Goal: Leave review/rating: Share an evaluation or opinion about a product, service, or content

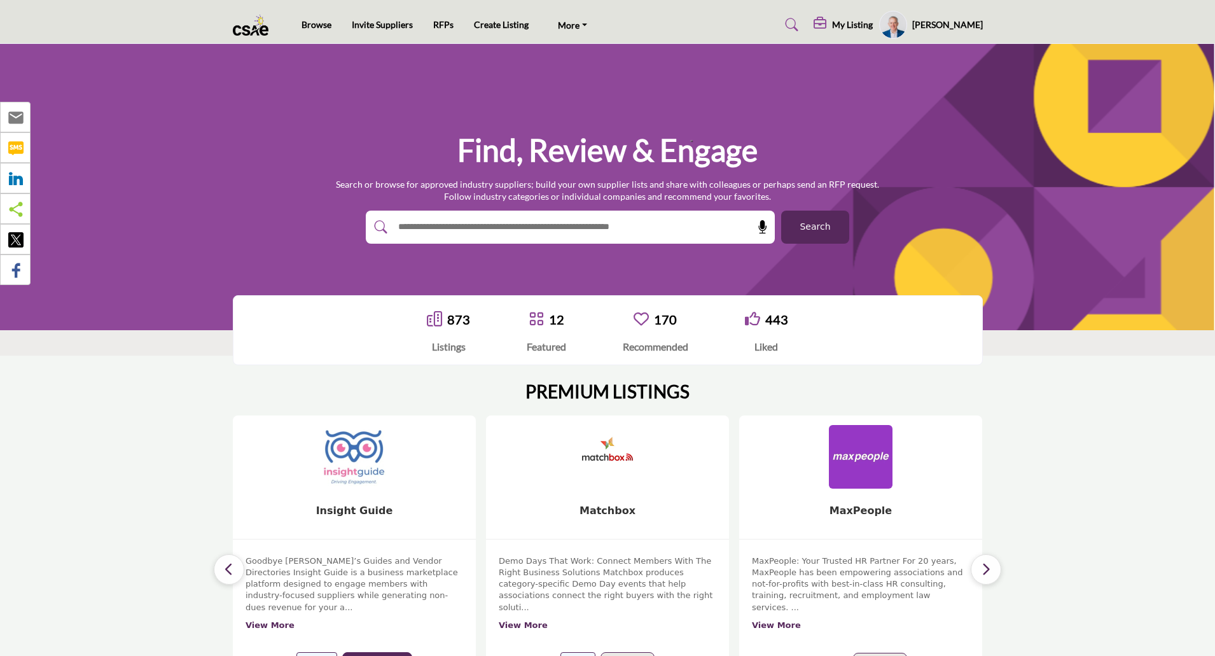
click at [830, 227] on button "Search" at bounding box center [815, 227] width 68 height 33
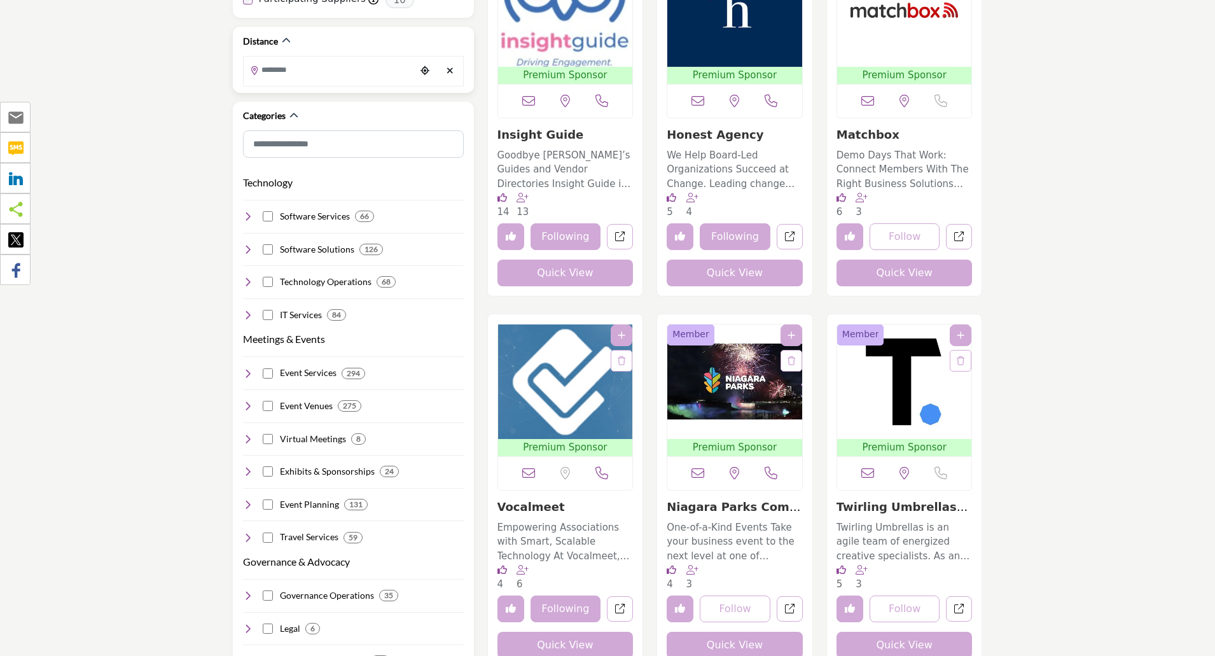
scroll to position [382, 0]
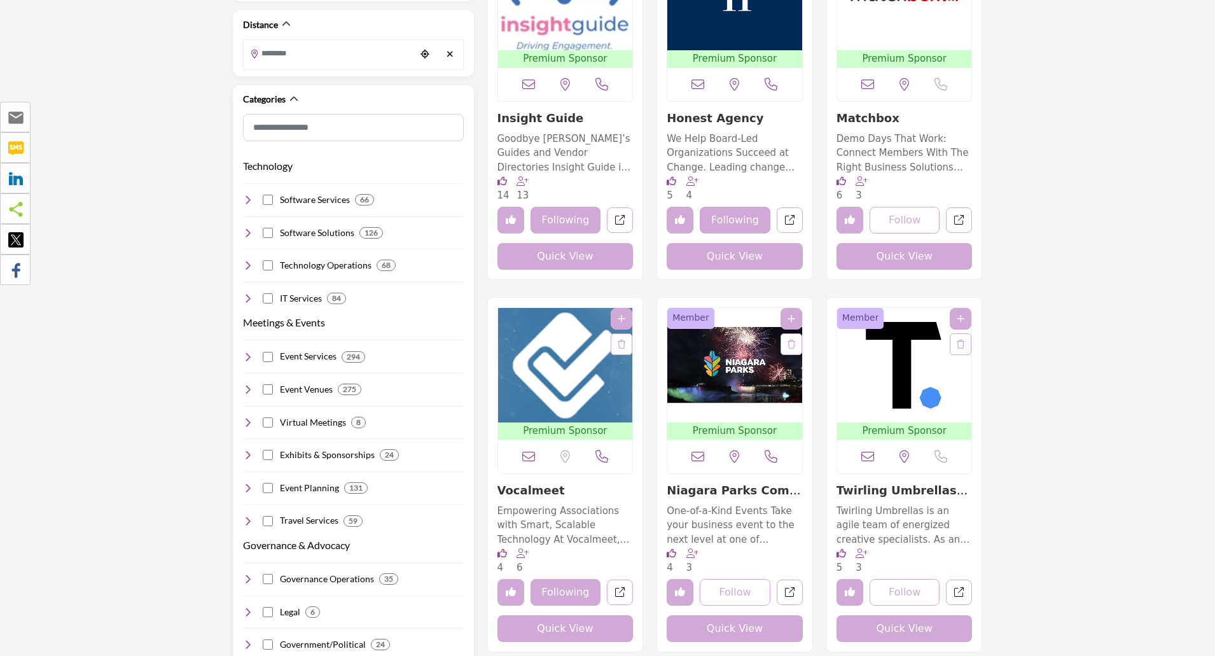
click at [248, 195] on icon at bounding box center [248, 200] width 10 height 10
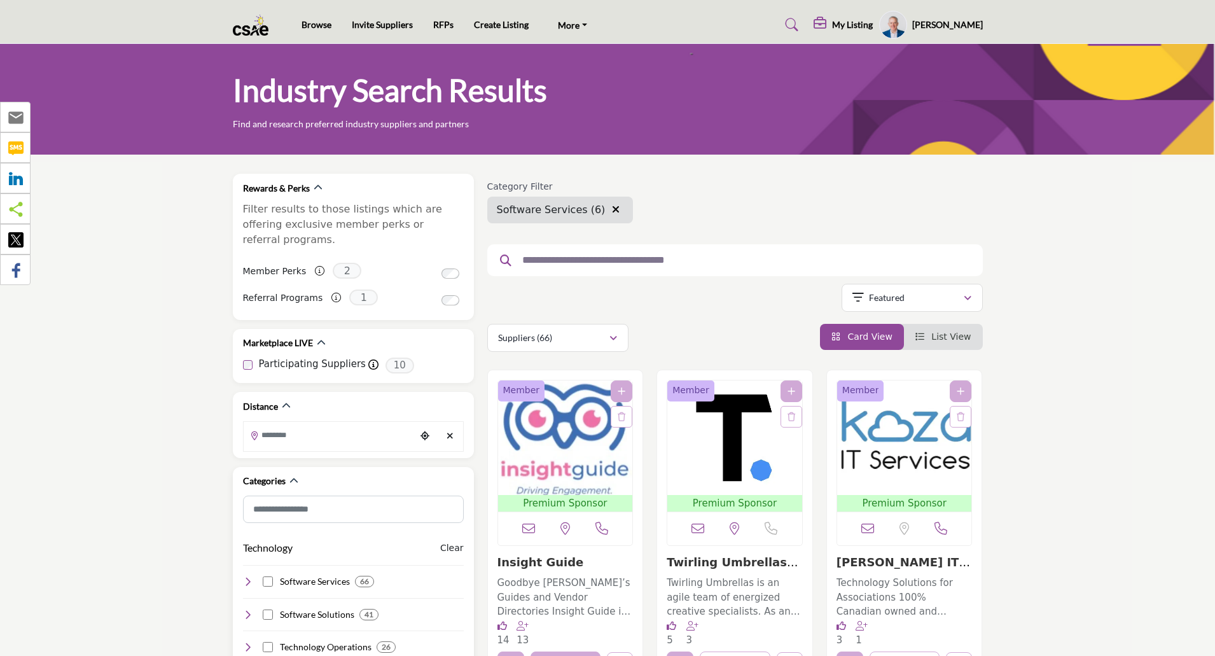
click at [330, 575] on h4 "Software Services" at bounding box center [315, 581] width 70 height 13
click at [612, 213] on icon "button" at bounding box center [616, 209] width 8 height 10
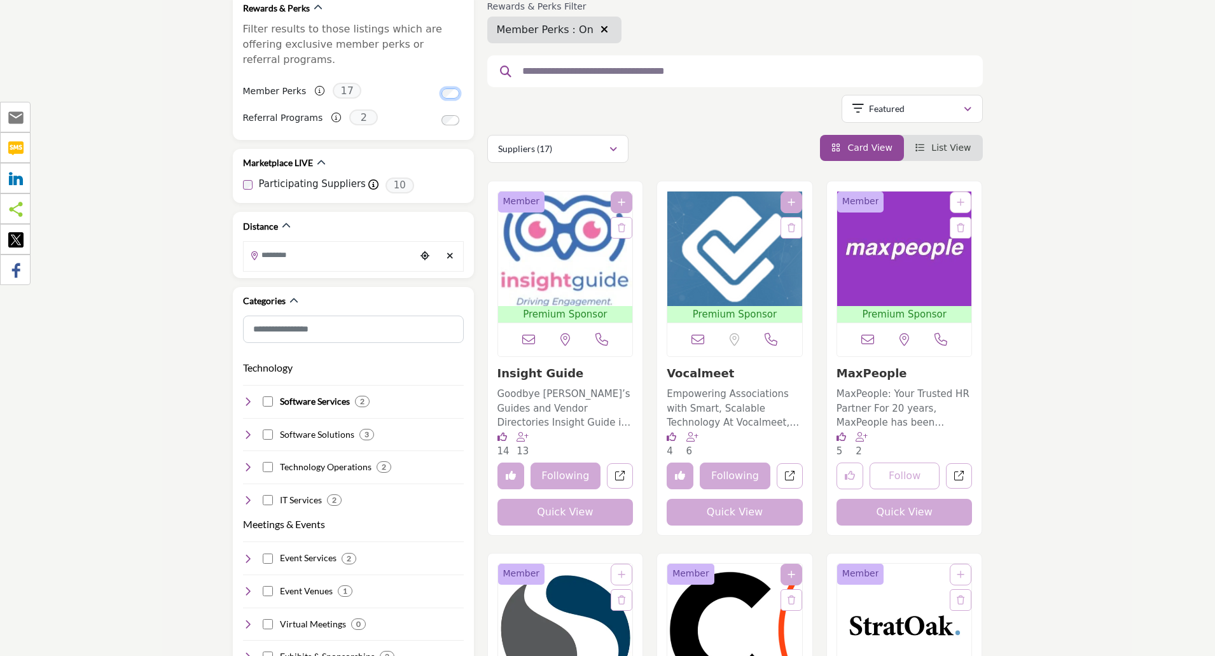
scroll to position [191, 0]
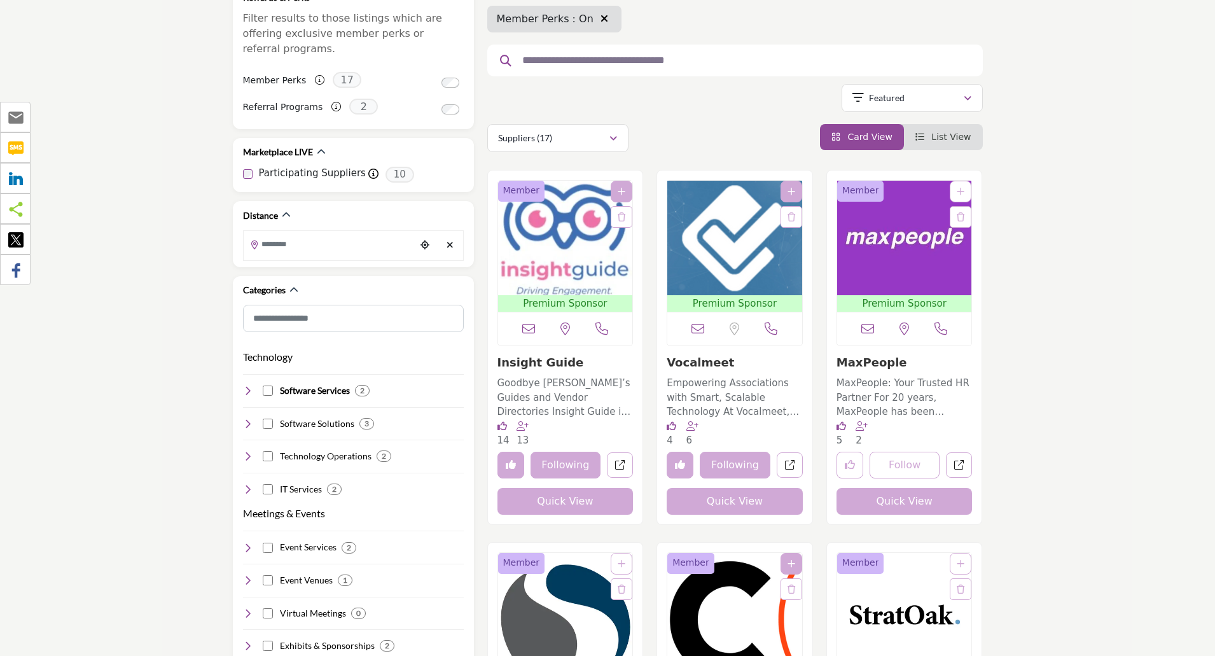
click at [569, 256] on img "Open Listing in new tab" at bounding box center [565, 238] width 135 height 115
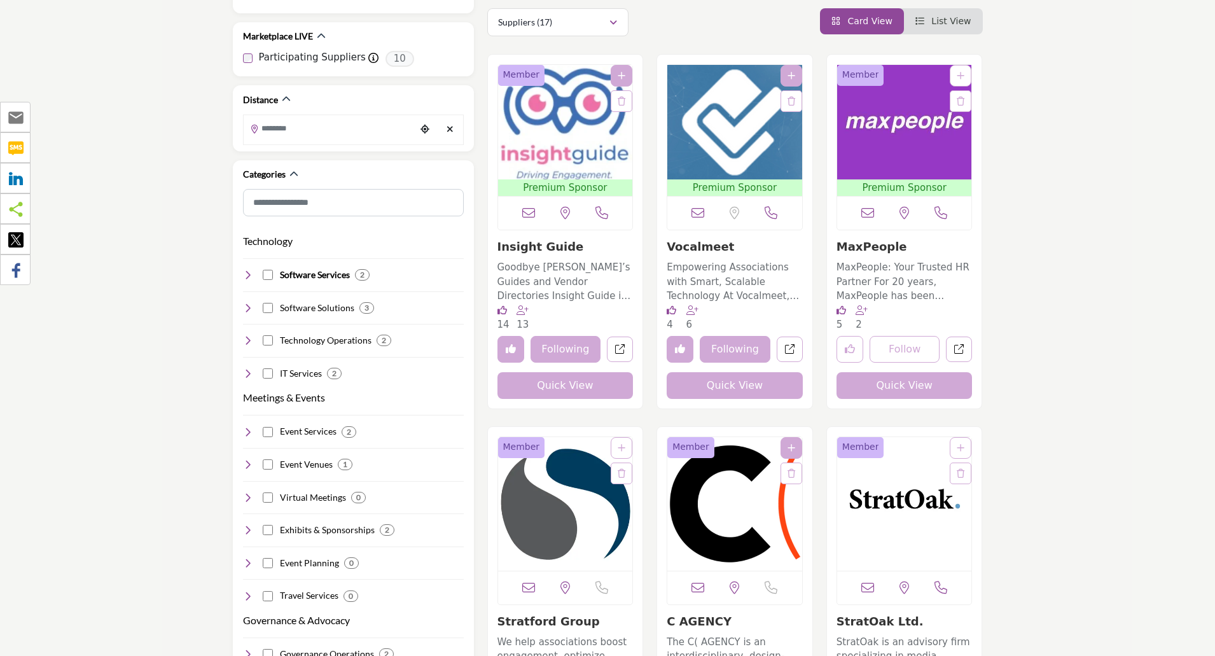
scroll to position [318, 0]
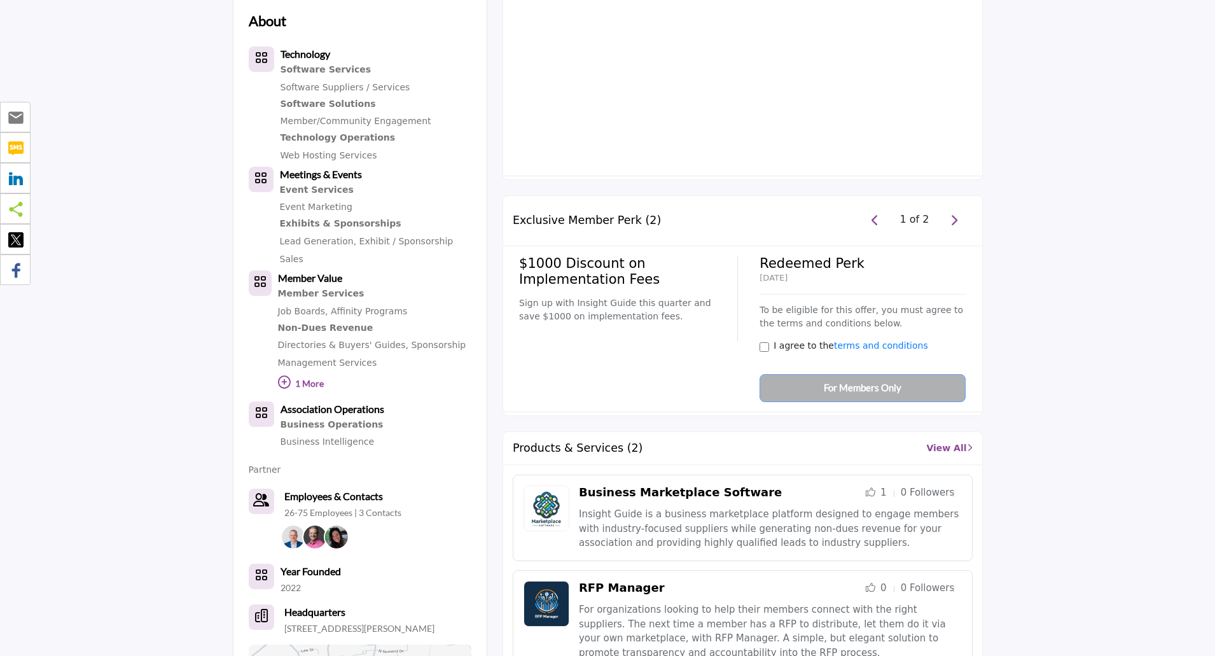
scroll to position [764, 0]
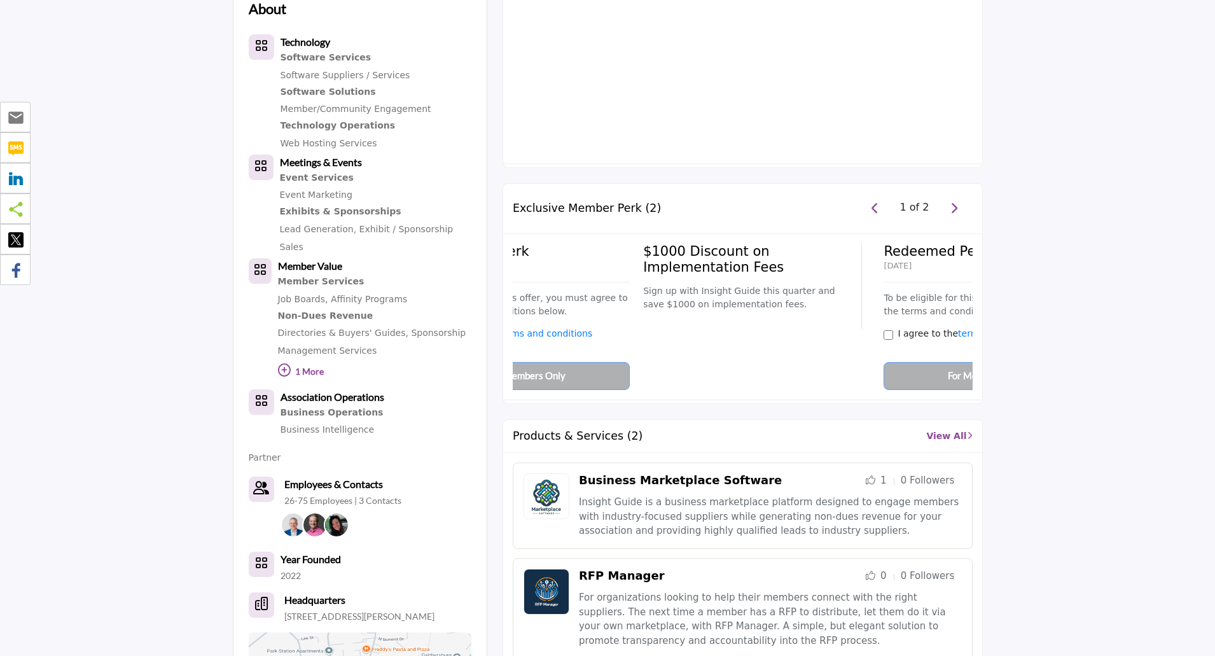
drag, startPoint x: 520, startPoint y: 248, endPoint x: 562, endPoint y: 300, distance: 67.0
click at [562, 300] on div "$1000 Discount on Implementation Fees Sign up with Insight Guide this quarter a…" at bounding box center [167, 390] width 2759 height 292
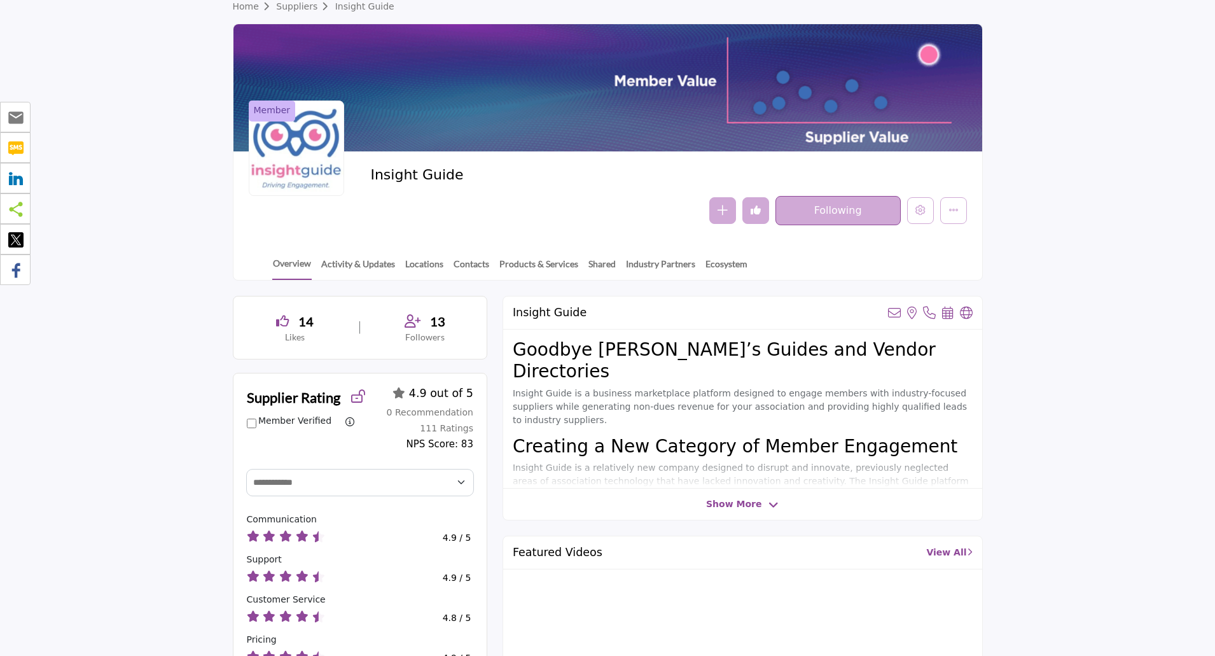
scroll to position [0, 0]
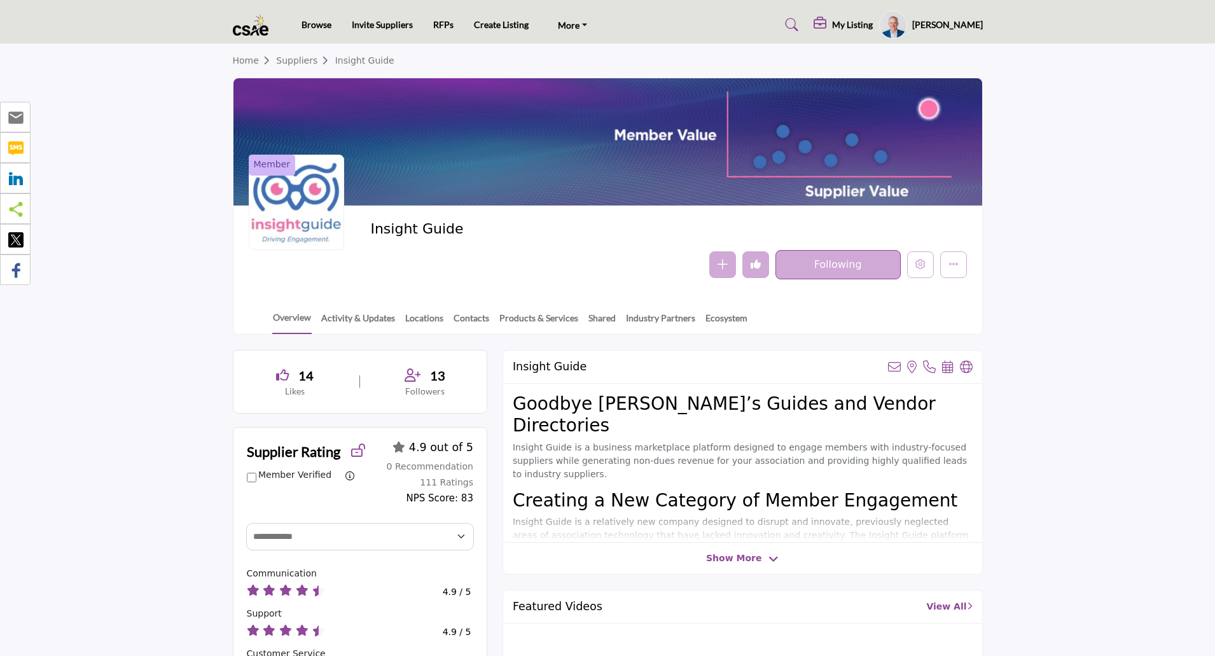
click at [965, 25] on h5 "[PERSON_NAME]" at bounding box center [947, 24] width 71 height 13
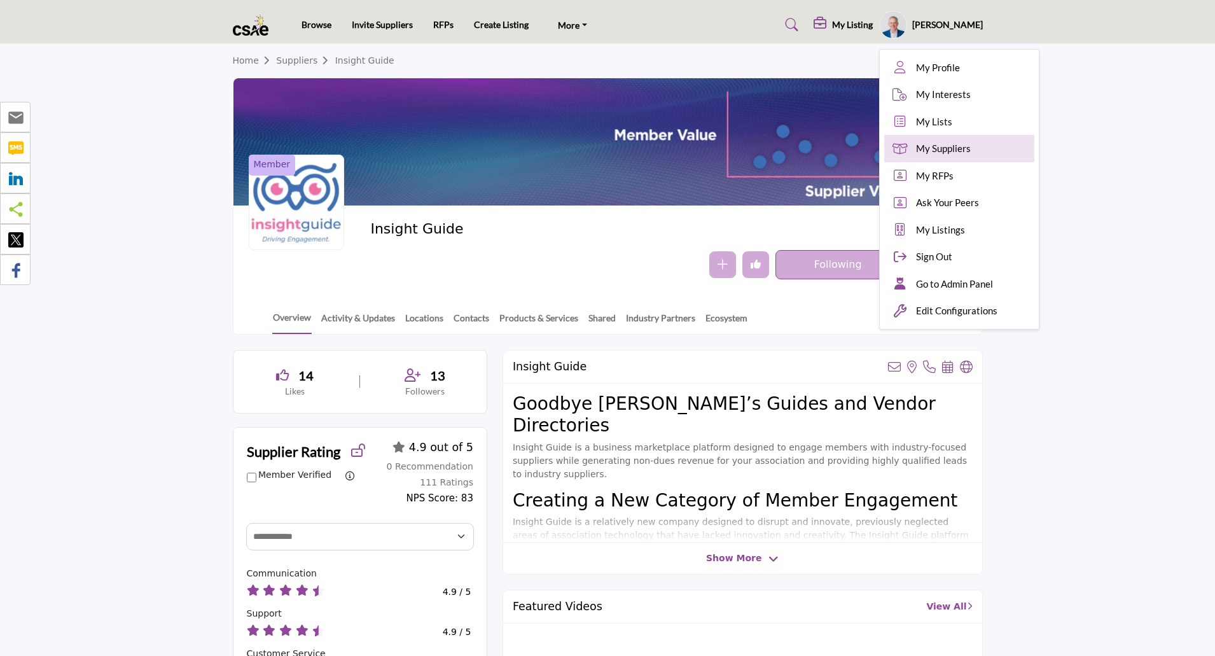
click at [971, 145] on span "My Suppliers" at bounding box center [943, 148] width 55 height 15
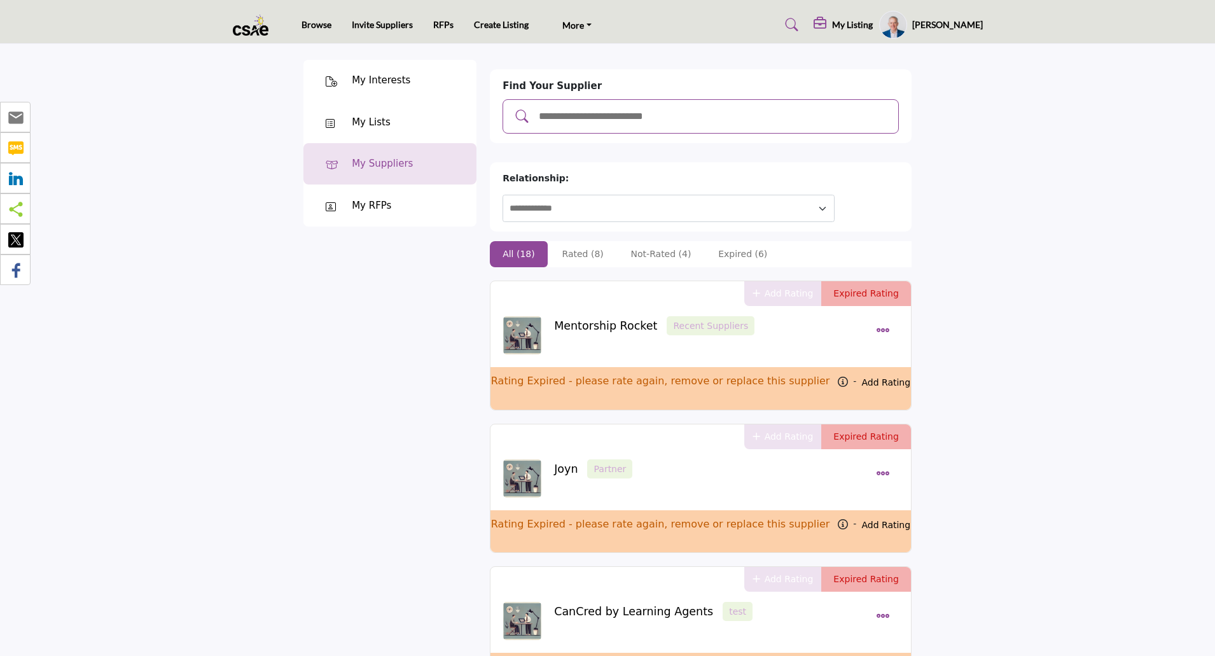
click at [631, 114] on input "Add and rate your suppliers" at bounding box center [714, 116] width 353 height 17
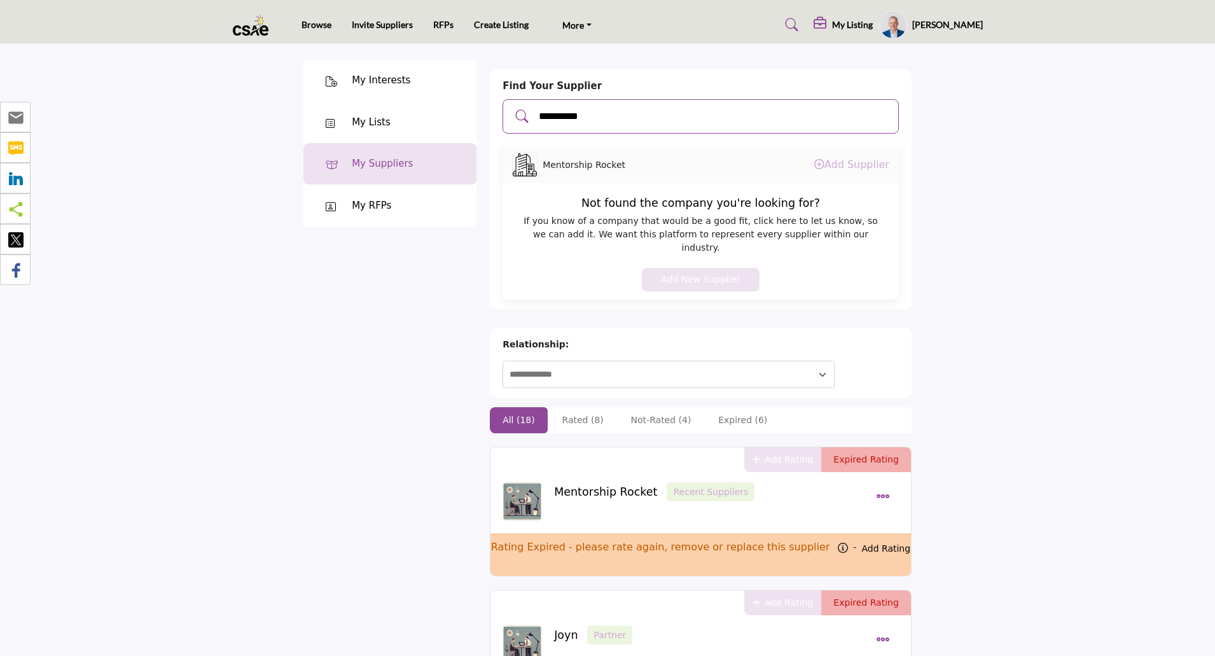
type input "**********"
click at [880, 489] on icon "Dropdown Menu options" at bounding box center [883, 496] width 14 height 14
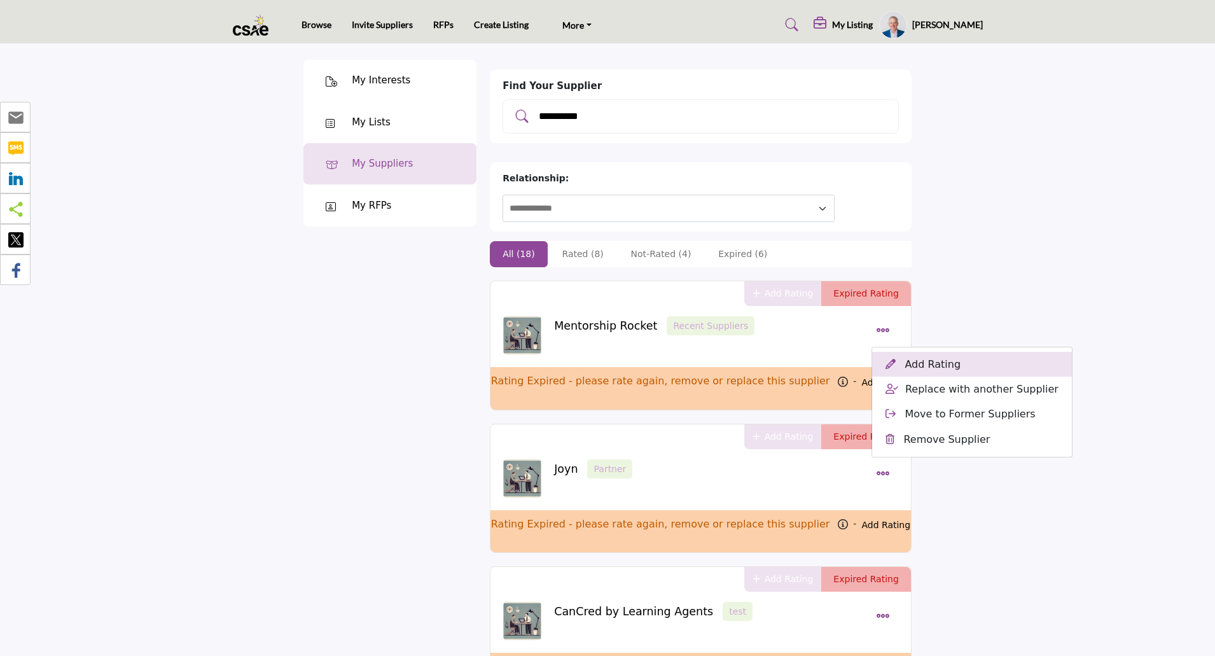
click at [932, 352] on button "Add Rating" at bounding box center [971, 364] width 199 height 25
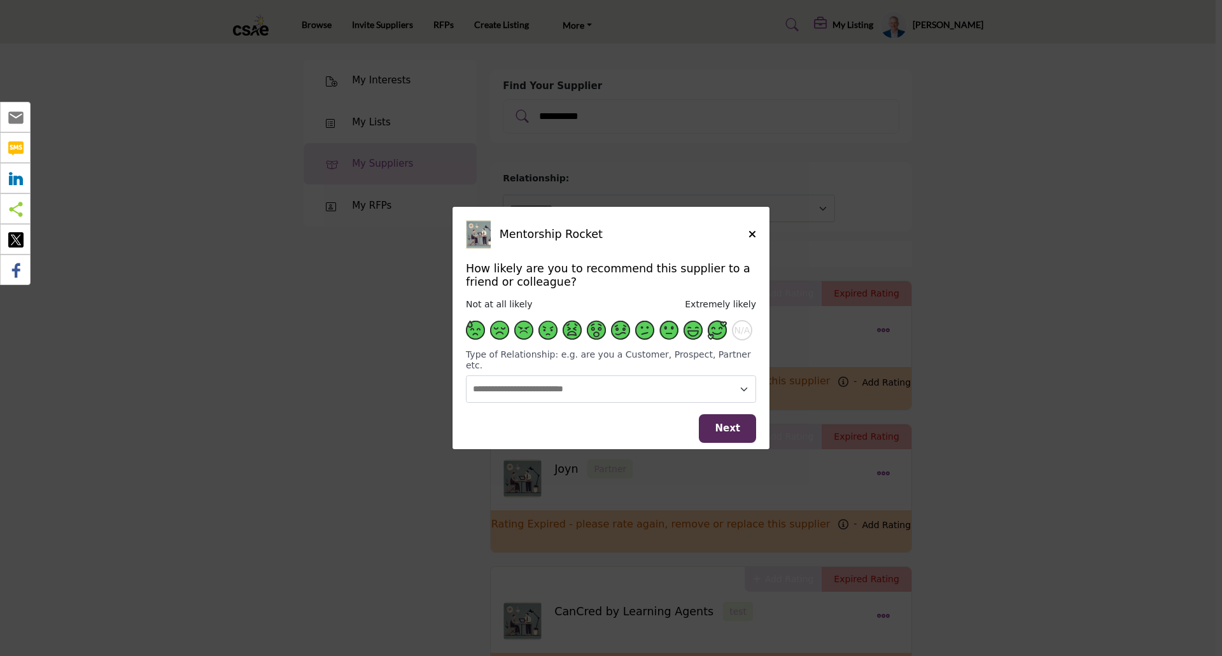
click at [720, 336] on span "Supplier Rating and Recommendation Modal for Mentorship Rocket" at bounding box center [717, 330] width 19 height 19
click at [736, 388] on select "**********" at bounding box center [611, 388] width 290 height 27
click at [466, 375] on select "**********" at bounding box center [611, 388] width 290 height 27
click at [730, 424] on span "Next" at bounding box center [727, 428] width 25 height 11
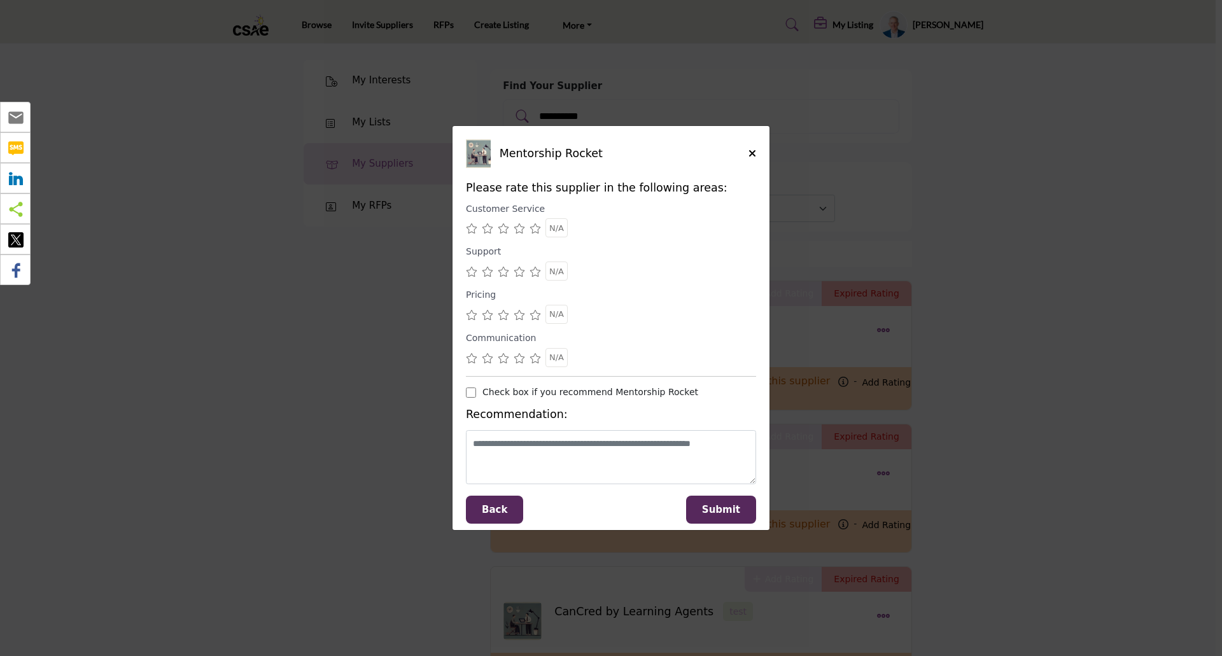
click at [533, 232] on icon "Supplier Rating and Recommendation Modal for Mentorship Rocket" at bounding box center [534, 228] width 11 height 10
click at [534, 276] on icon "Supplier Rating and Recommendation Modal for Mentorship Rocket" at bounding box center [534, 272] width 11 height 10
click at [534, 312] on icon "Supplier Rating and Recommendation Modal for Mentorship Rocket" at bounding box center [534, 315] width 11 height 10
click at [535, 356] on icon "Supplier Rating and Recommendation Modal for Mentorship Rocket" at bounding box center [534, 358] width 11 height 10
click at [733, 504] on span "Submit" at bounding box center [721, 509] width 38 height 11
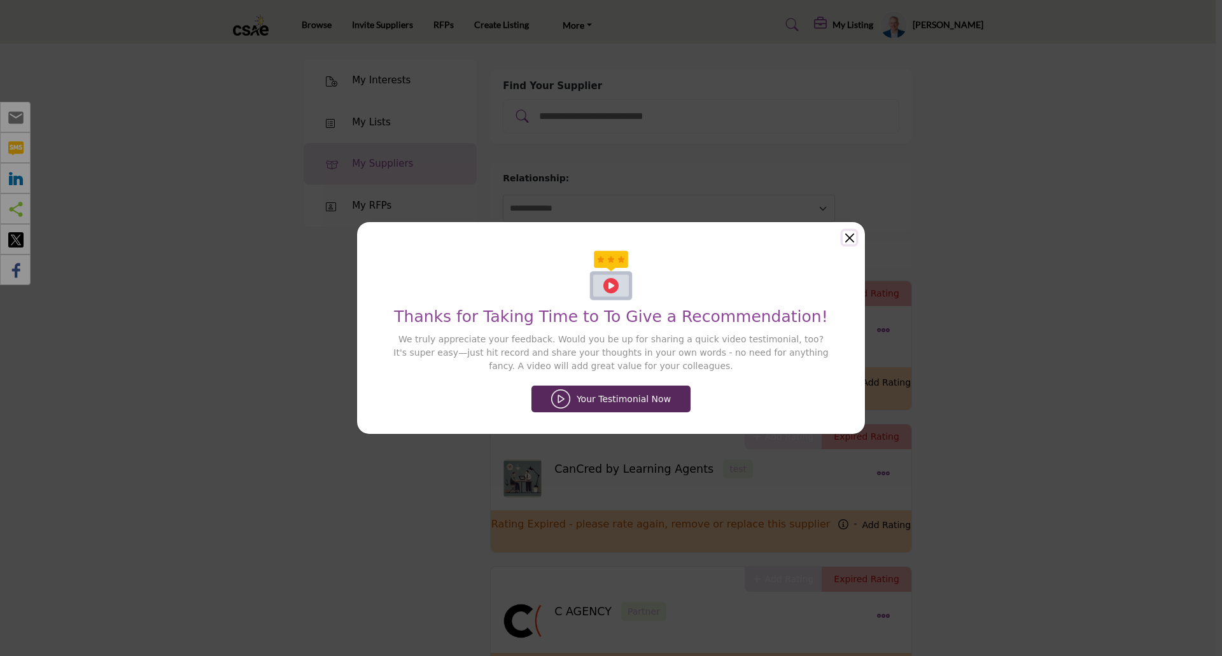
click at [851, 238] on button "Close" at bounding box center [848, 237] width 13 height 13
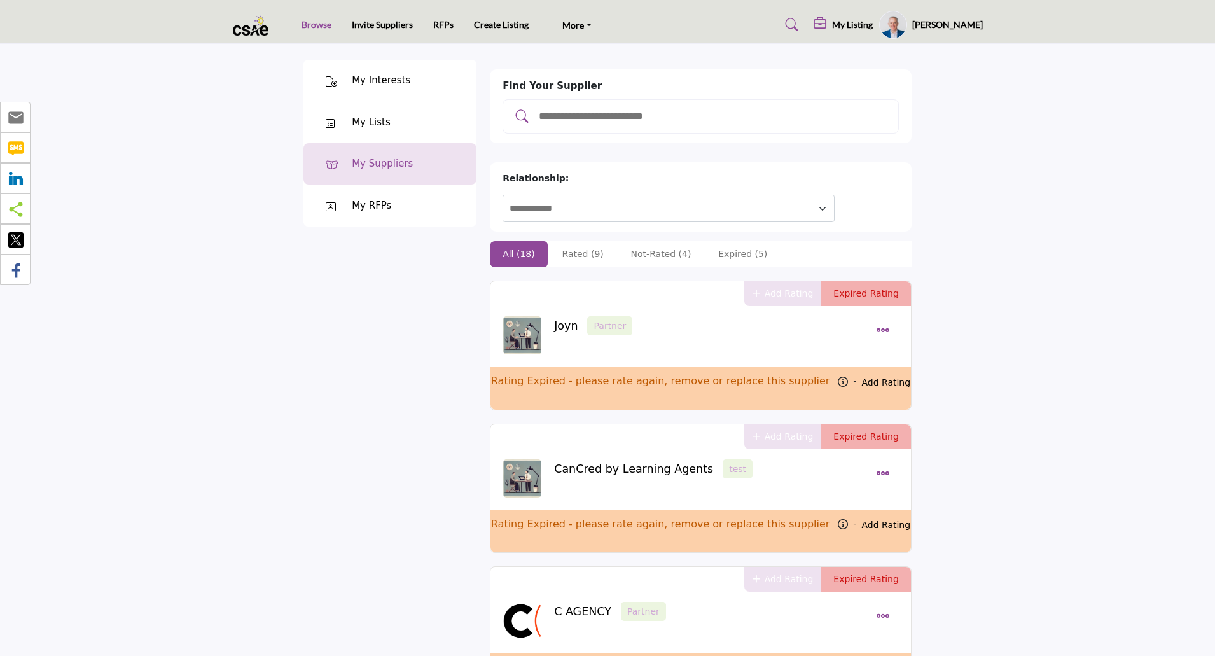
click at [324, 22] on link "Browse" at bounding box center [317, 24] width 30 height 11
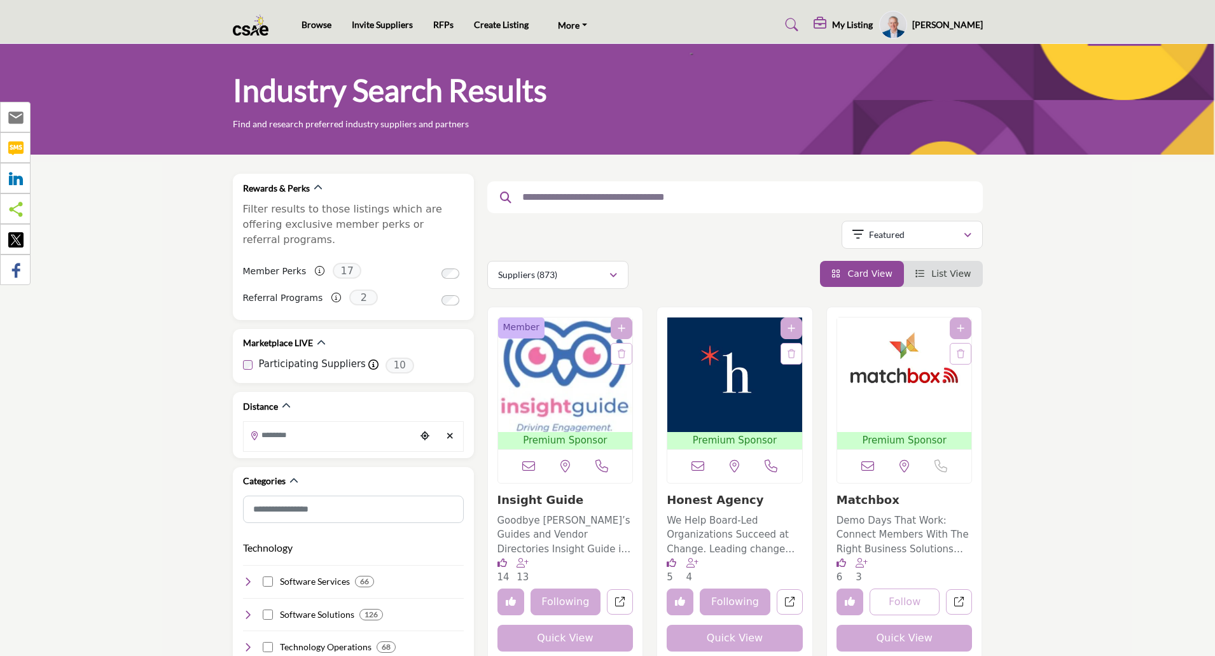
click at [886, 379] on img "Open Listing in new tab" at bounding box center [904, 375] width 135 height 115
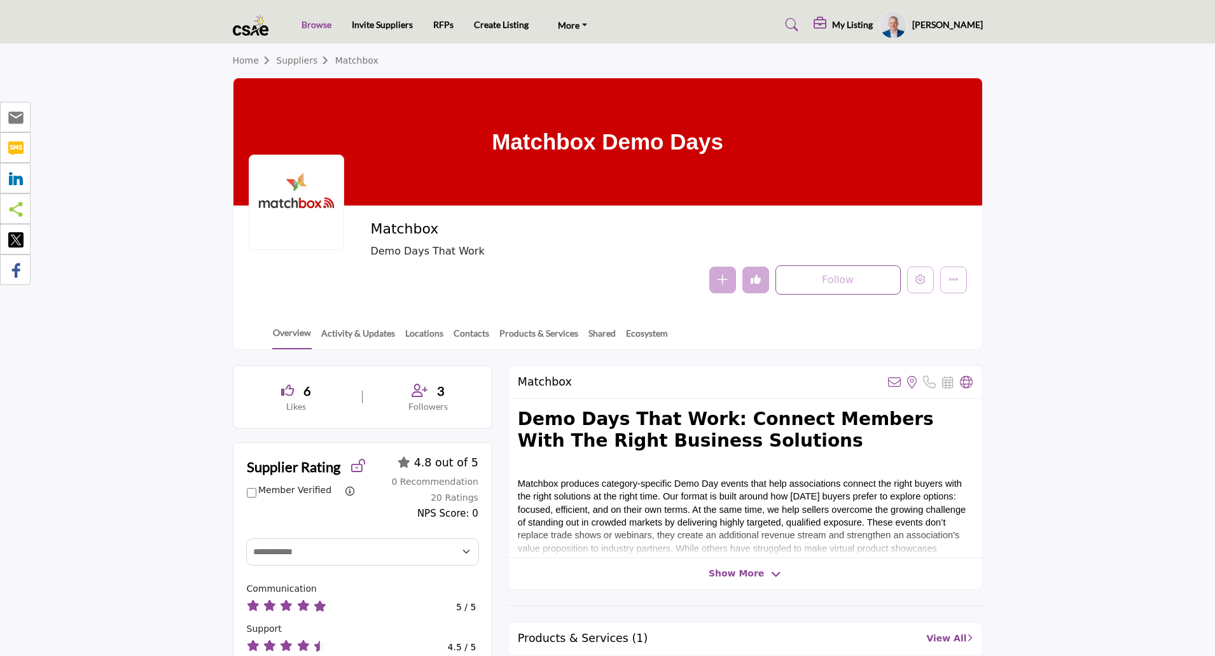
click at [323, 29] on link "Browse" at bounding box center [317, 24] width 30 height 11
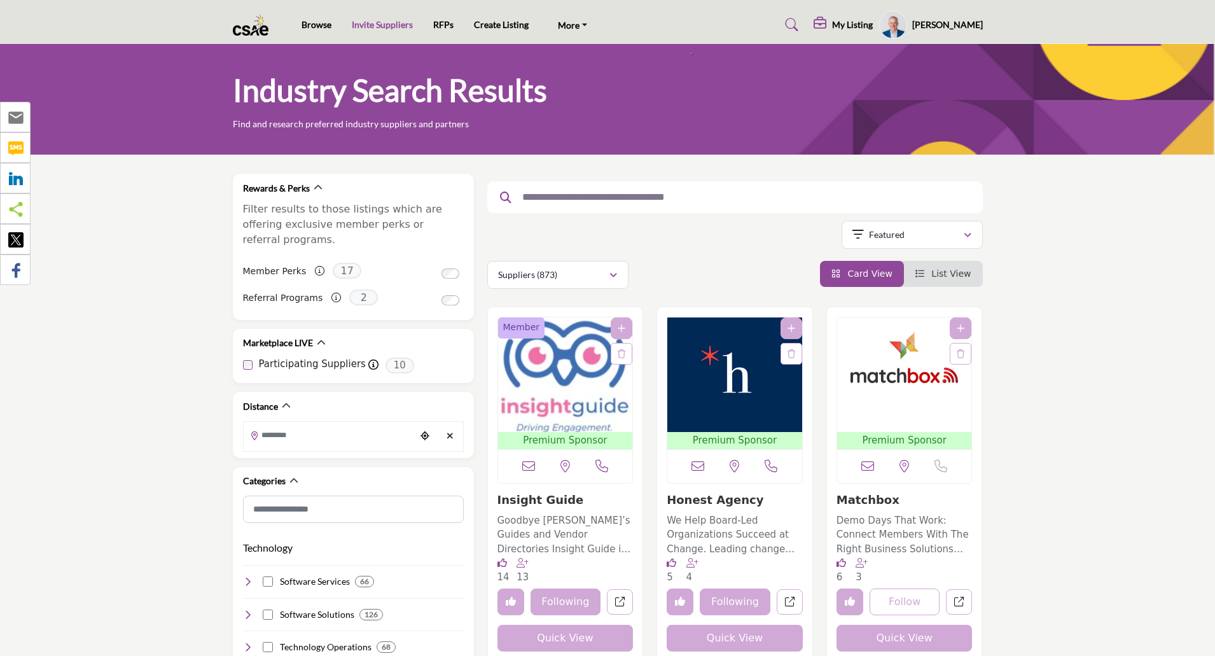
click at [384, 22] on link "Invite Suppliers" at bounding box center [382, 24] width 61 height 11
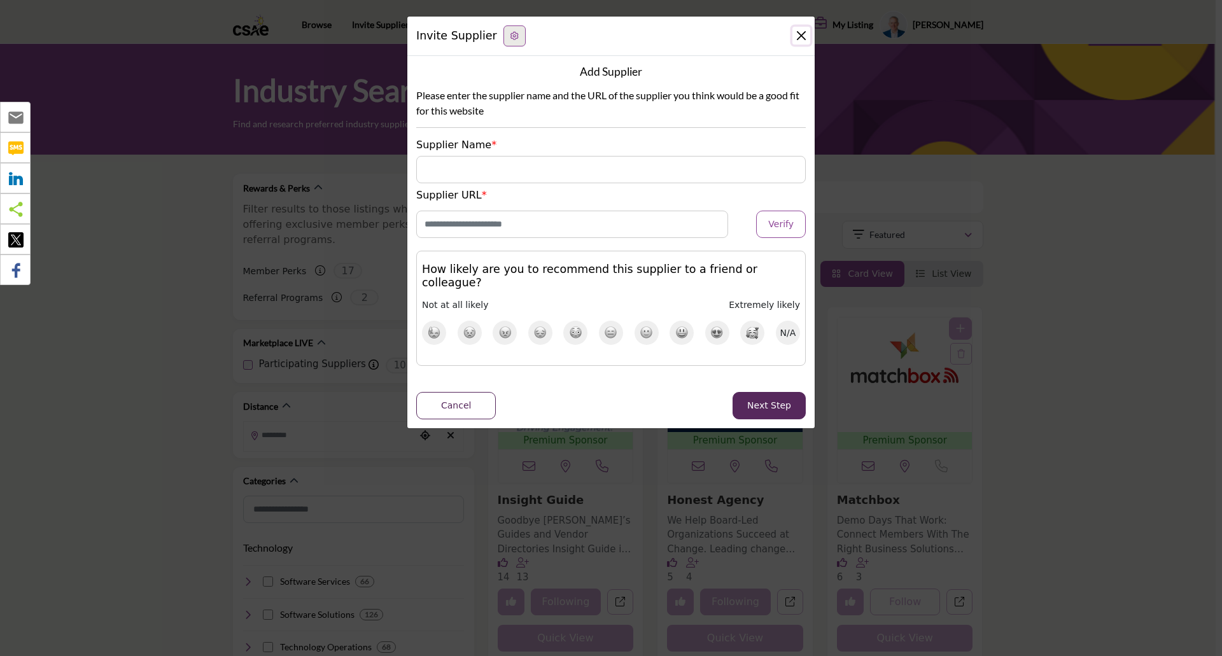
click at [801, 35] on button "Close" at bounding box center [801, 36] width 18 height 18
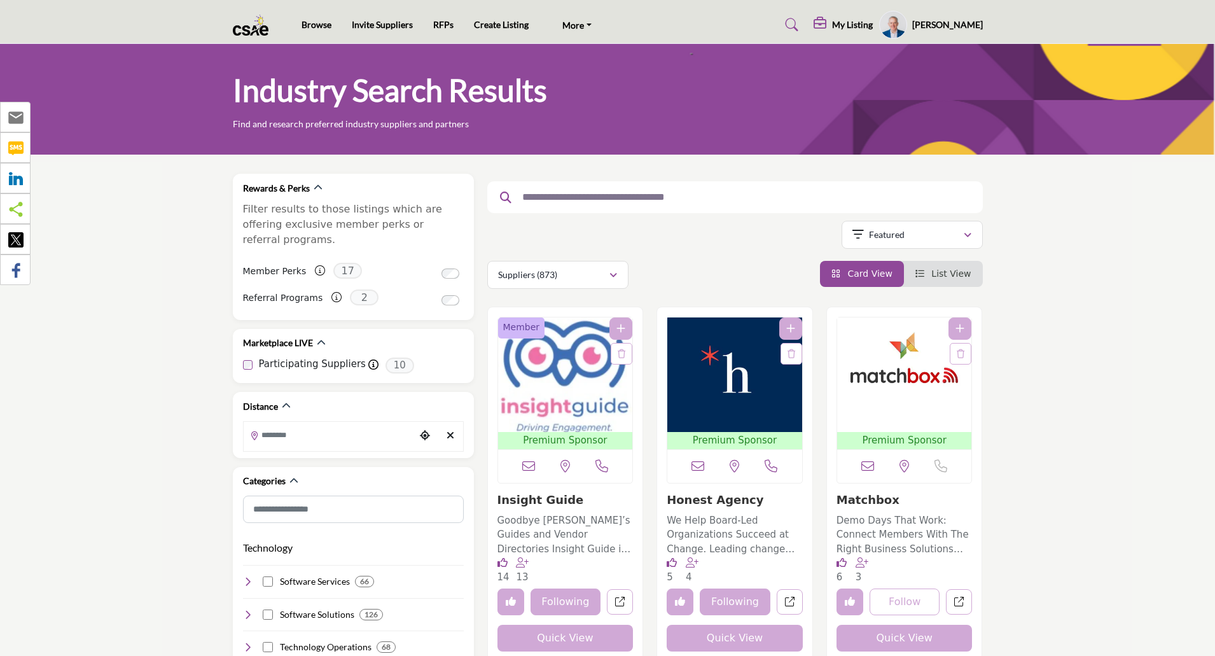
click at [755, 262] on div "Suppliers (873) All (945) Suppliers (873) Resources (34) Products (38)" at bounding box center [735, 275] width 496 height 28
click at [954, 21] on h5 "[PERSON_NAME]" at bounding box center [947, 24] width 71 height 13
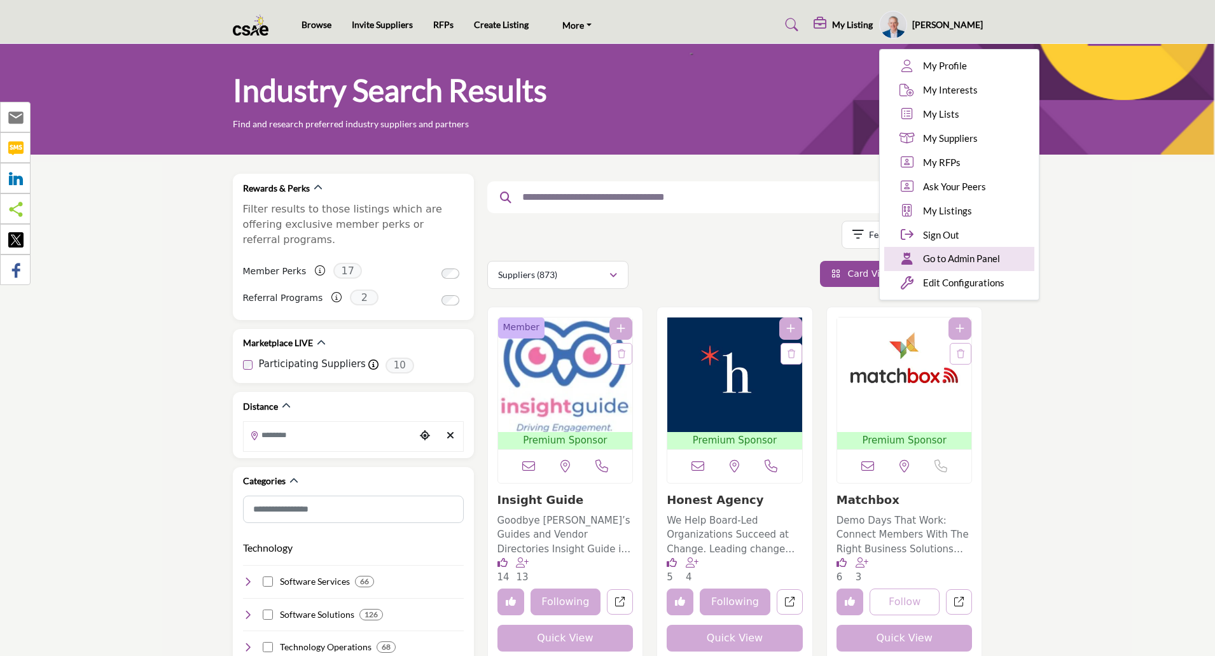
click at [959, 259] on span "Go to Admin Panel" at bounding box center [961, 258] width 77 height 15
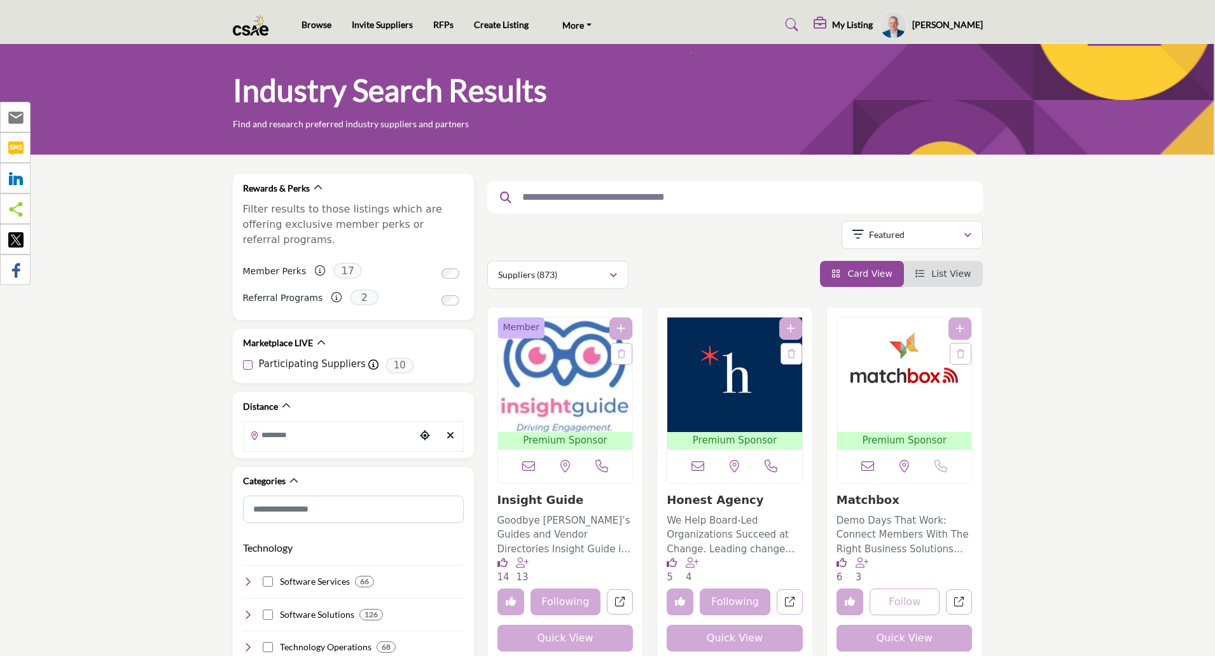
click at [951, 23] on h5 "[PERSON_NAME]" at bounding box center [947, 24] width 71 height 13
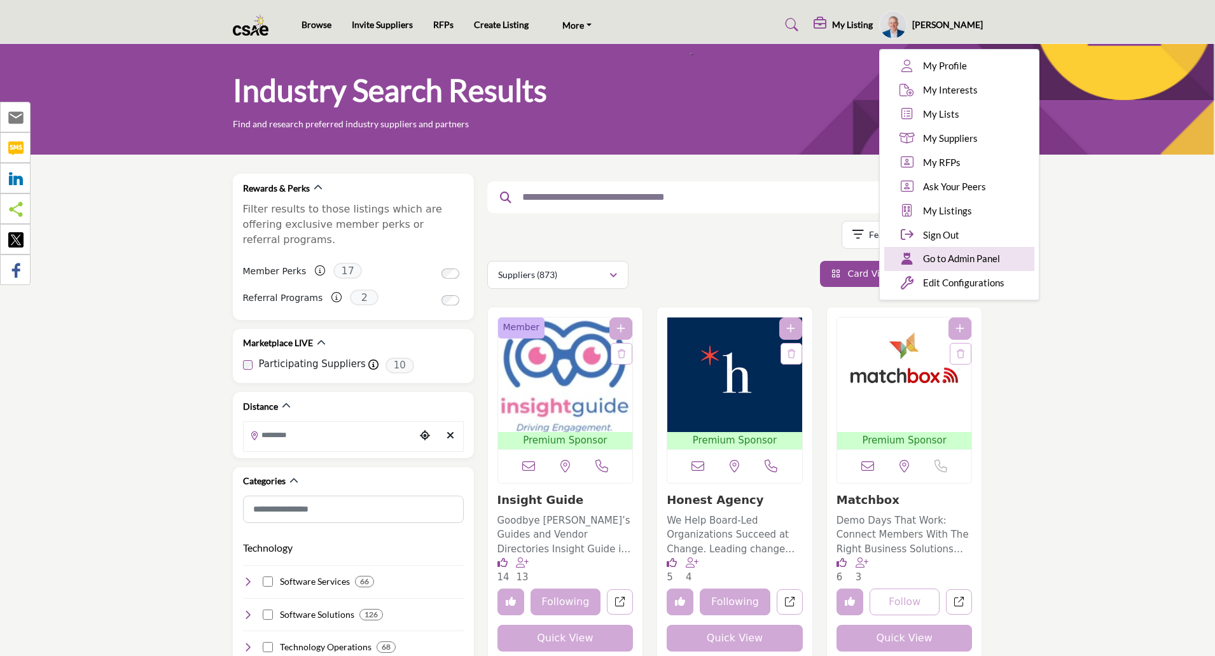
click at [974, 258] on span "Go to Admin Panel" at bounding box center [961, 258] width 77 height 15
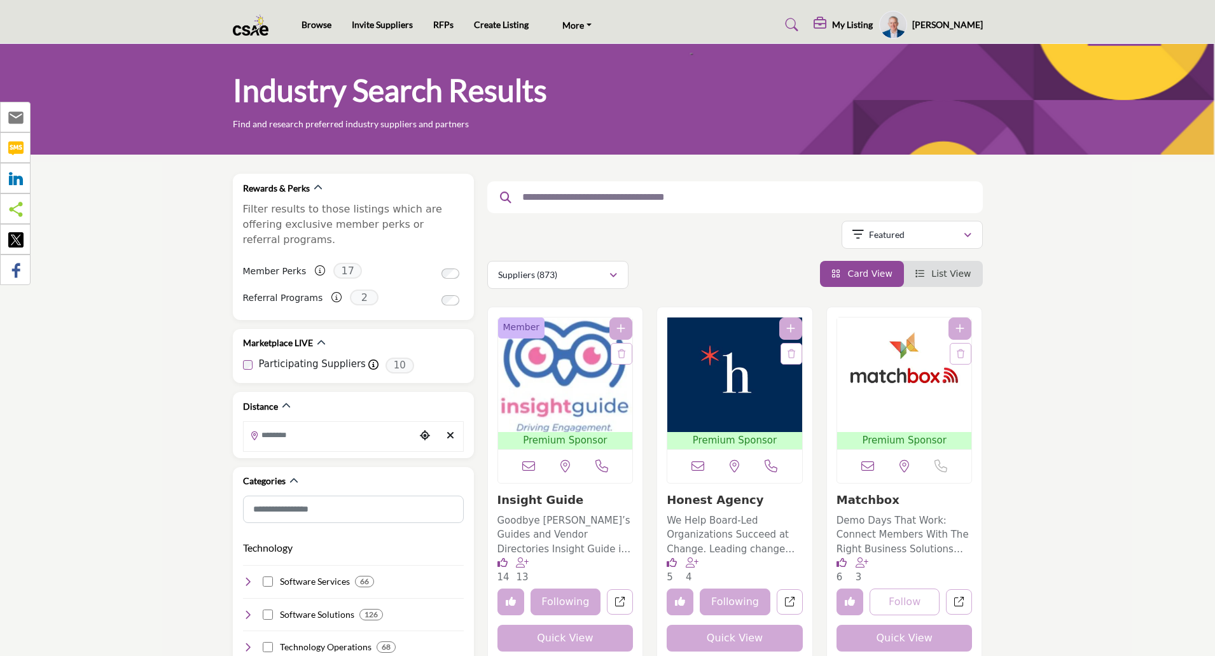
click at [589, 410] on img "Open Listing in new tab" at bounding box center [565, 375] width 135 height 115
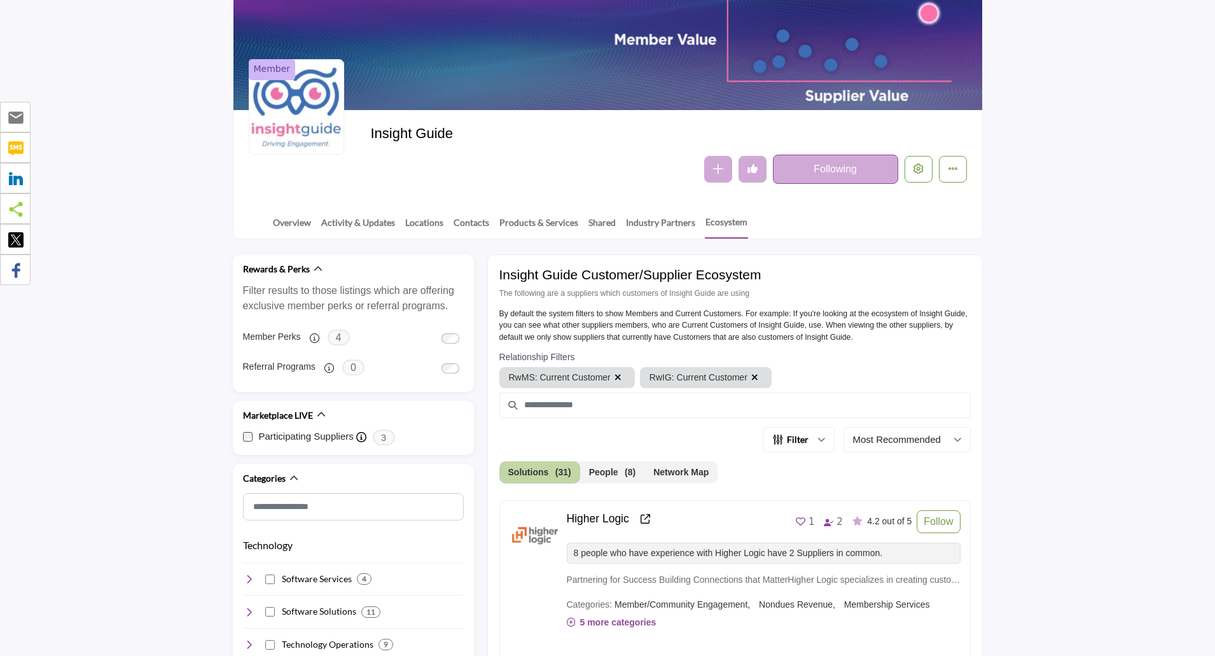
scroll to position [255, 0]
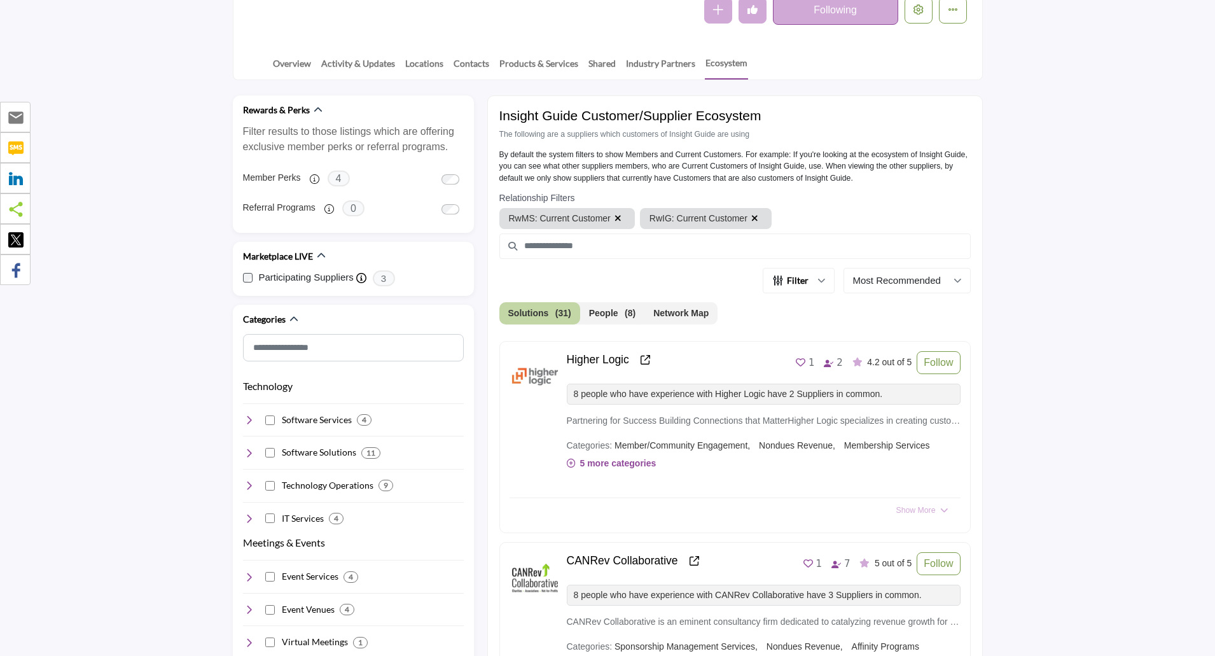
click at [678, 317] on button "Network Map" at bounding box center [681, 313] width 73 height 22
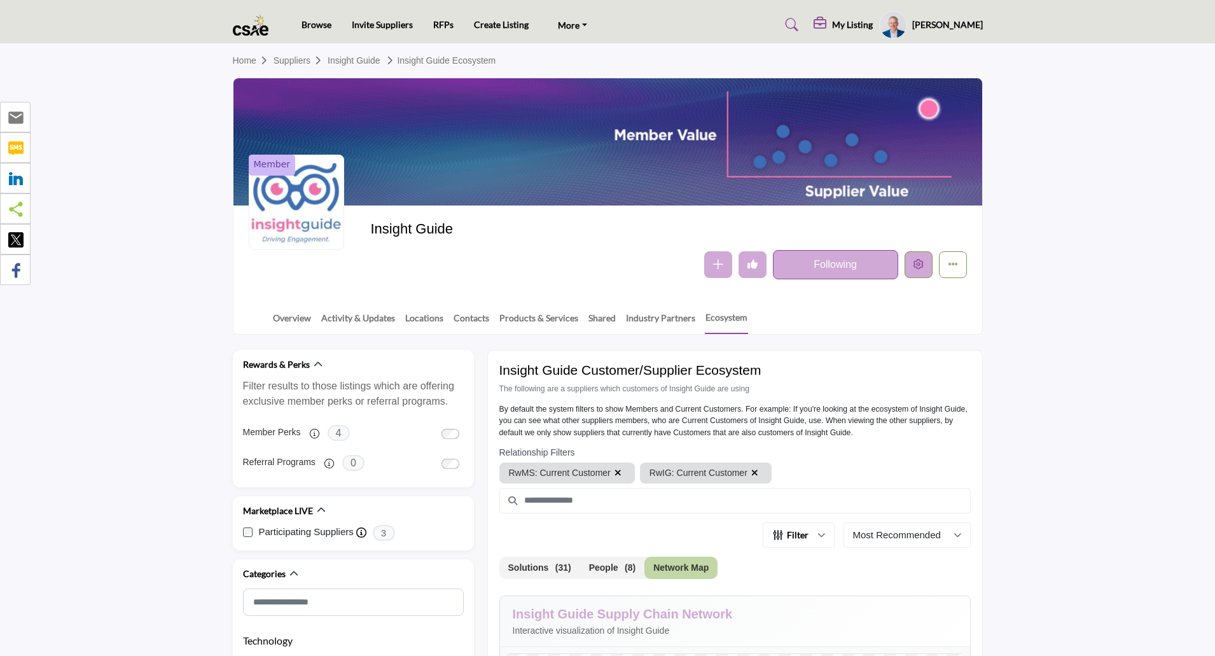
click at [915, 267] on icon "Edit company" at bounding box center [919, 264] width 10 height 10
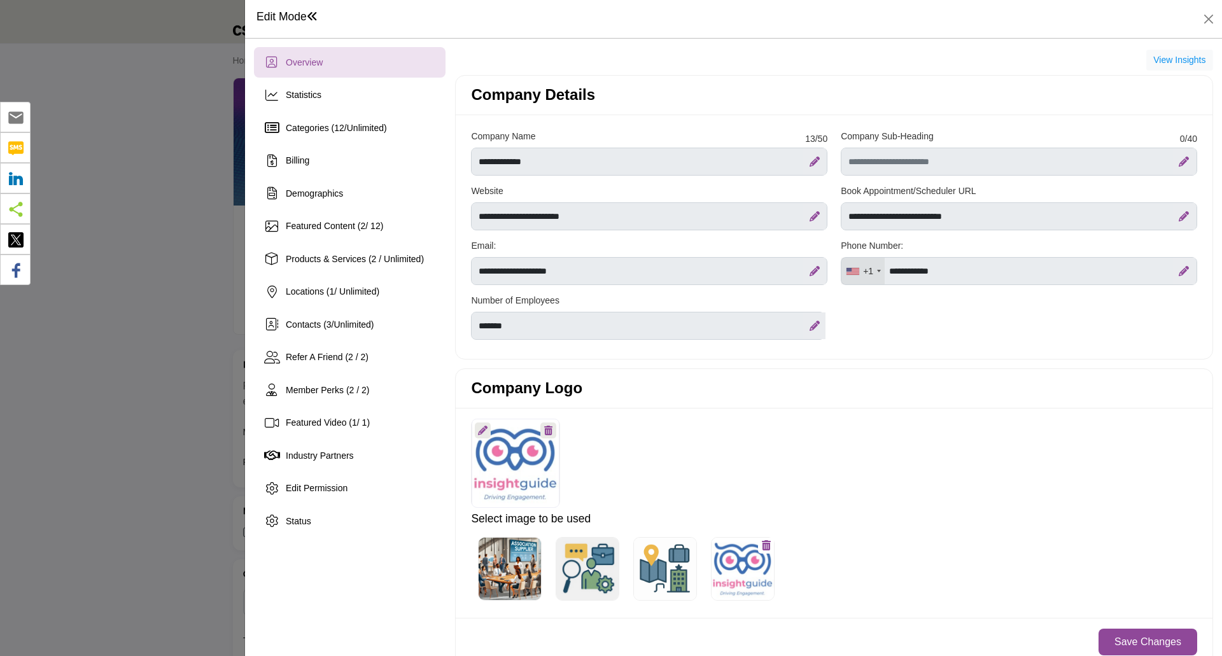
click at [1170, 57] on button "View Insights" at bounding box center [1179, 61] width 67 height 22
